Goal: Task Accomplishment & Management: Complete application form

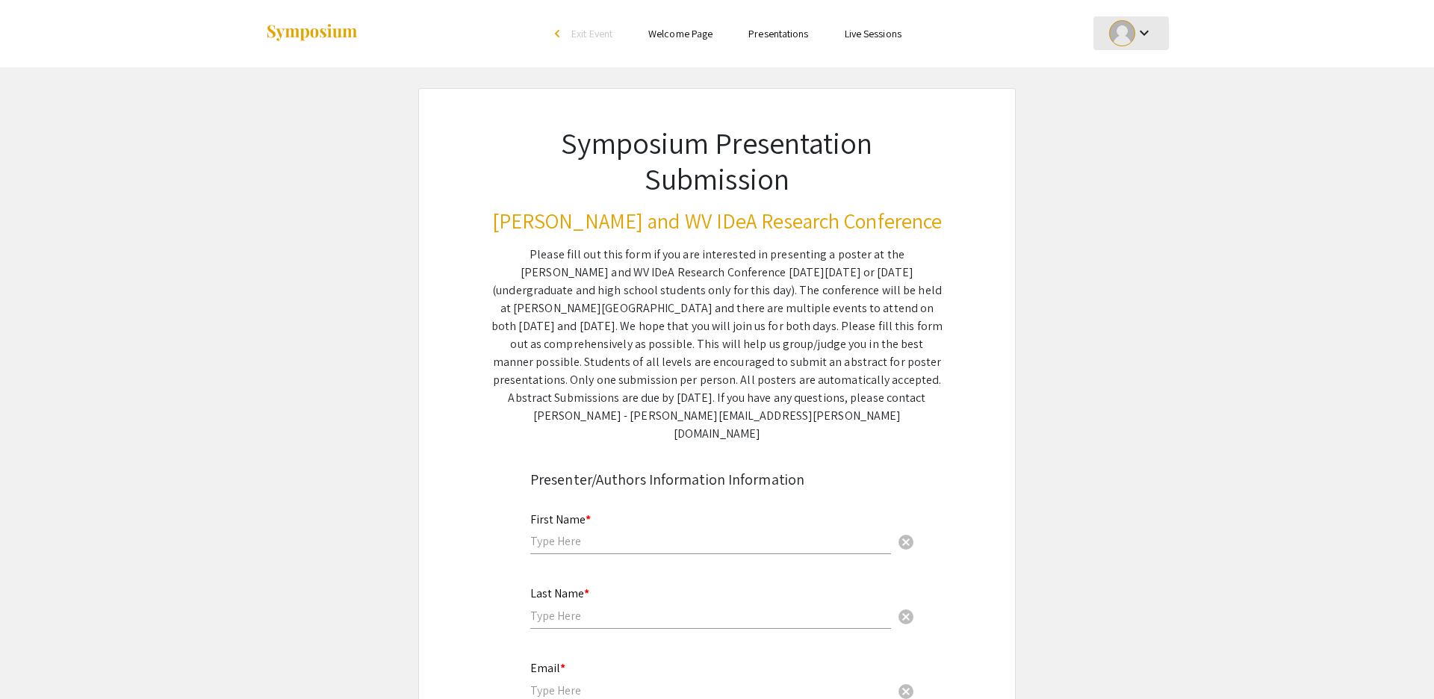
click at [1146, 31] on mat-icon "keyboard_arrow_down" at bounding box center [1144, 33] width 18 height 18
click at [1141, 114] on button "My Submissions" at bounding box center [1139, 110] width 92 height 36
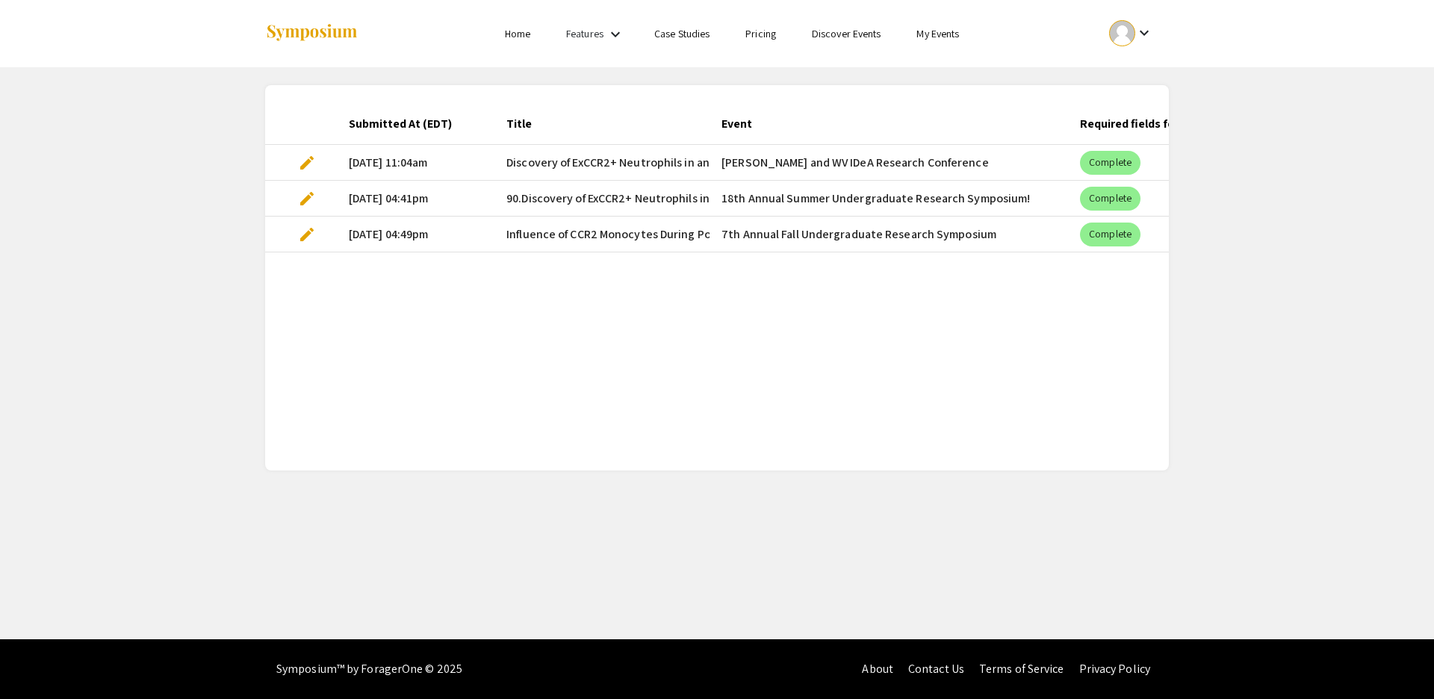
drag, startPoint x: 310, startPoint y: 161, endPoint x: 745, endPoint y: 289, distance: 454.0
click at [311, 161] on span "edit" at bounding box center [307, 163] width 18 height 18
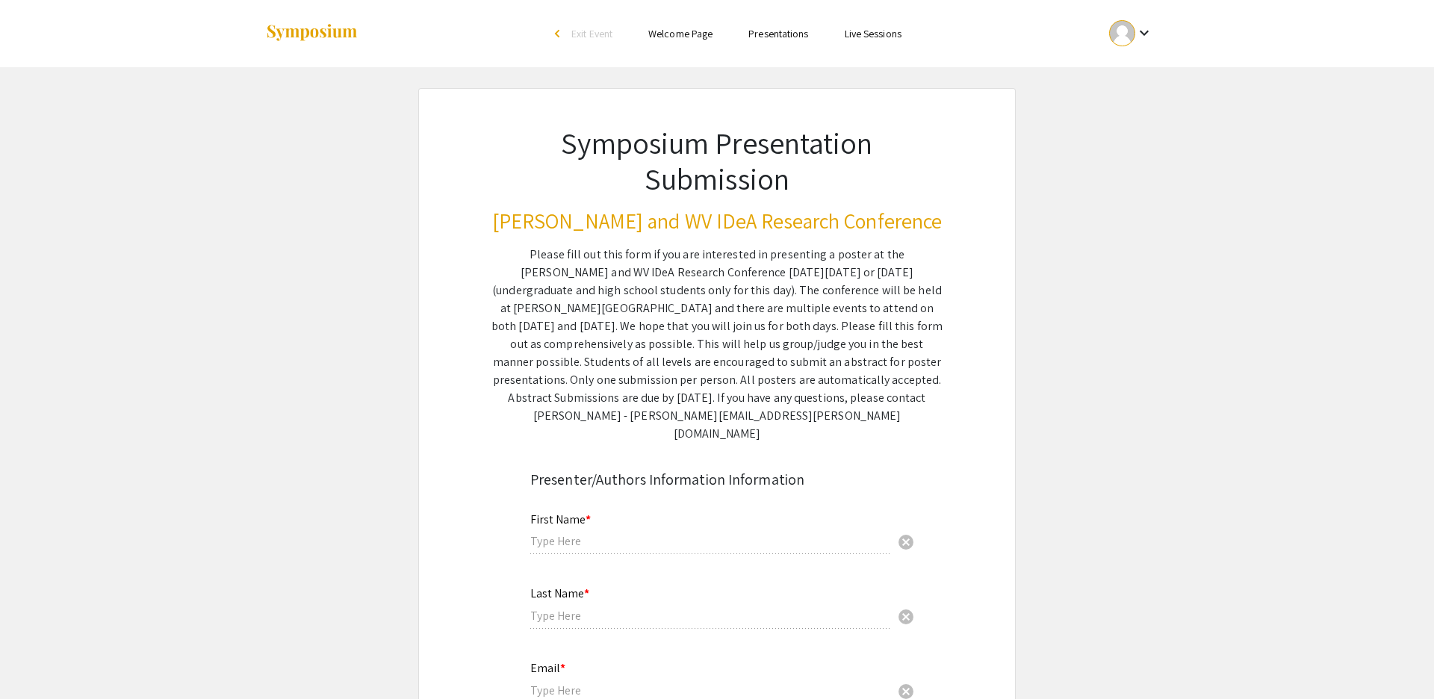
type input "[PERSON_NAME]"
type input "[EMAIL_ADDRESS][DOMAIN_NAME]"
radio input "true"
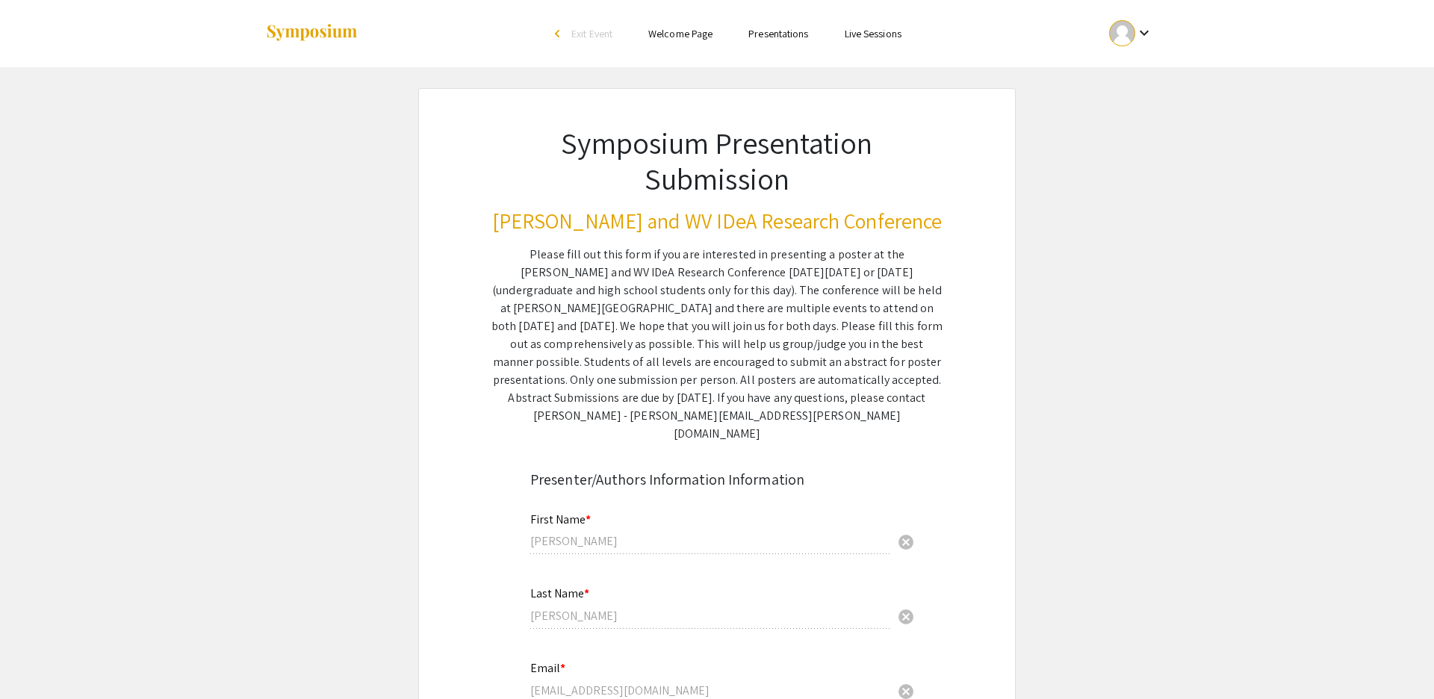
type input "Immunology and Medical Microbiology"
radio input "true"
type input "Microbiology, Immunology, and Cell Biology"
radio input "true"
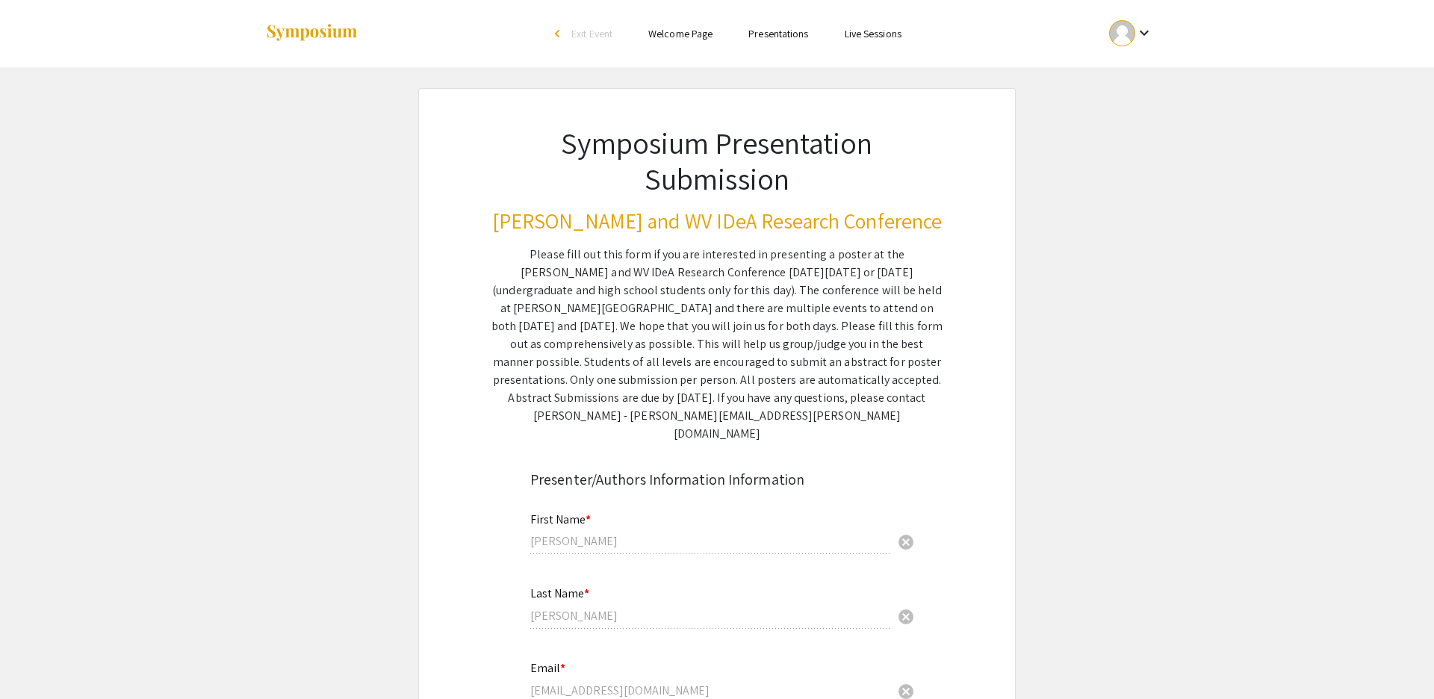
type input "[PERSON_NAME]"
type input "[EMAIL_ADDRESS][DOMAIN_NAME]"
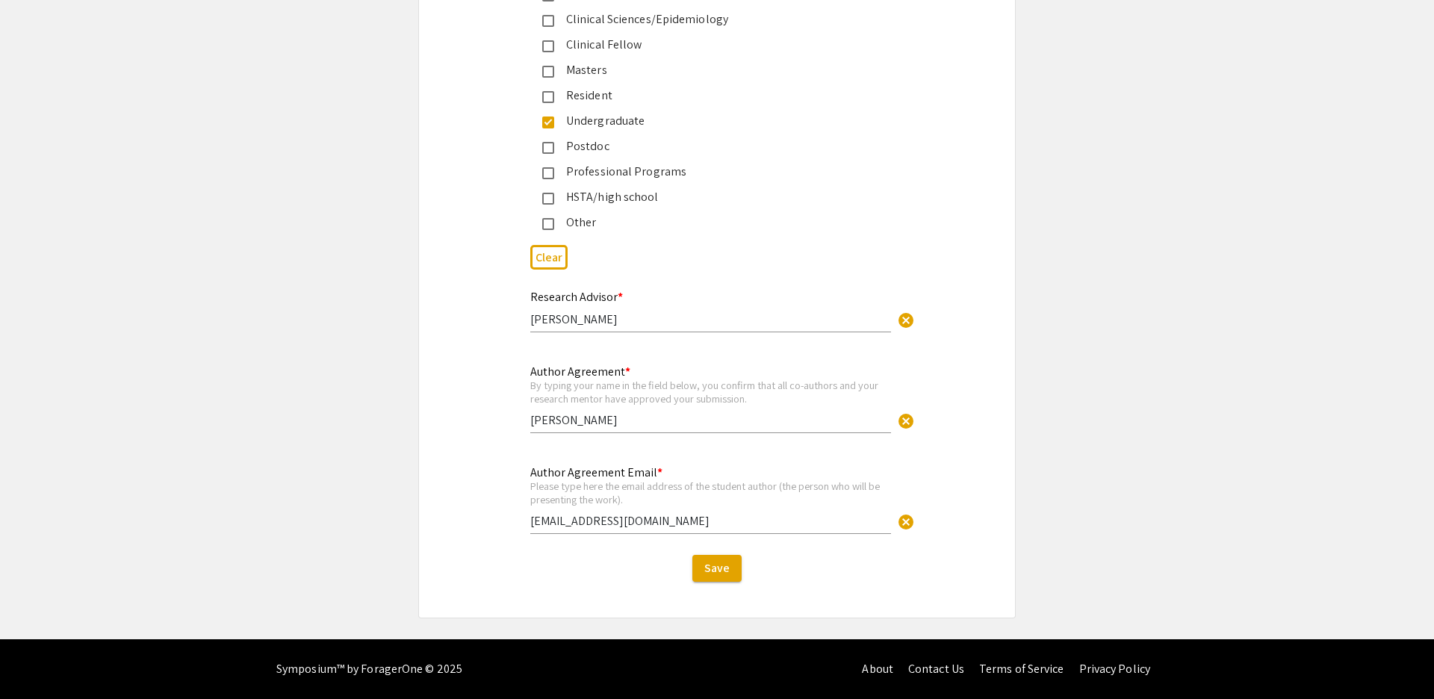
scroll to position [3801, 0]
